Goal: Download file/media

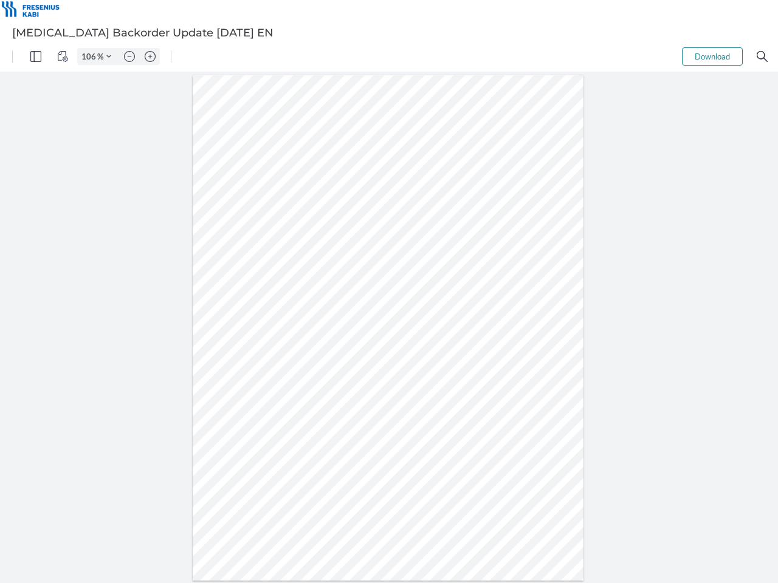
click at [36, 57] on img "Panel" at bounding box center [35, 56] width 11 height 11
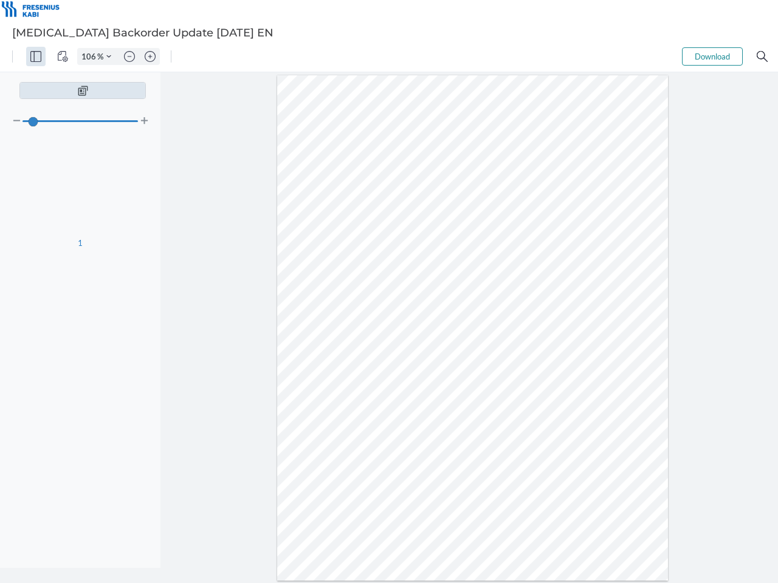
click at [63, 57] on img "View Controls" at bounding box center [62, 56] width 11 height 11
click at [91, 57] on input "106" at bounding box center [87, 56] width 19 height 11
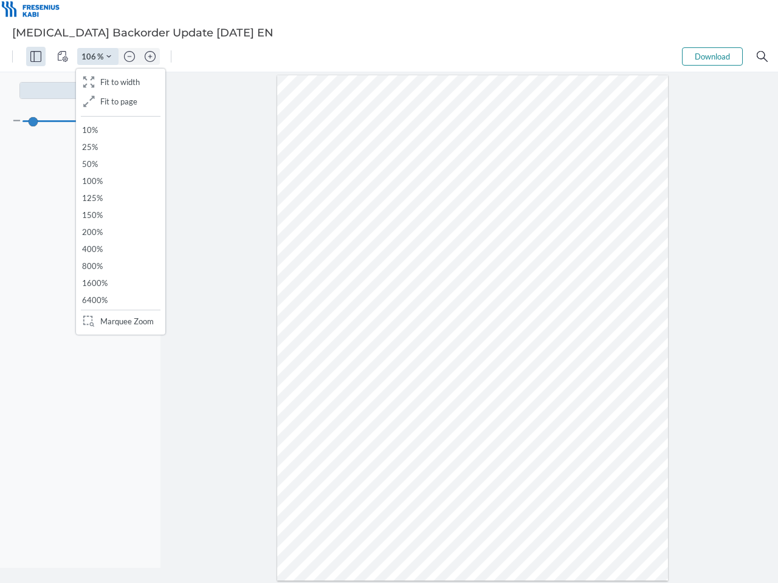
click at [109, 57] on img "Zoom Controls" at bounding box center [108, 56] width 5 height 5
click at [129, 57] on img "Zoom out" at bounding box center [129, 56] width 11 height 11
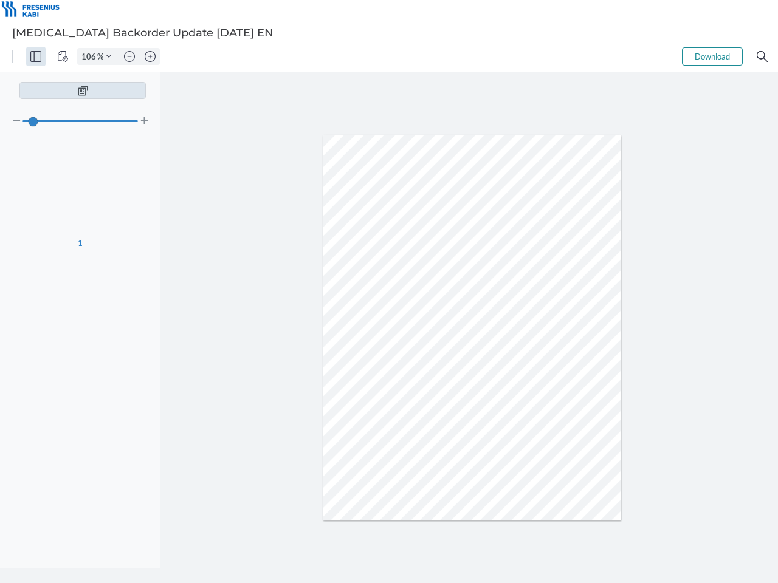
click at [150, 57] on img "Zoom in" at bounding box center [150, 56] width 11 height 11
click at [712, 57] on button "Download" at bounding box center [712, 56] width 61 height 18
type input "106"
